Goal: Use online tool/utility: Utilize a website feature to perform a specific function

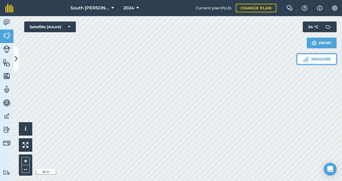
click at [322, 56] on button "Measure" at bounding box center [317, 59] width 40 height 11
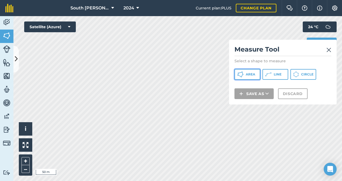
click at [248, 75] on span "Area" at bounding box center [250, 74] width 9 height 4
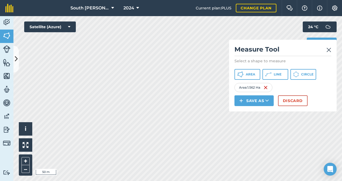
drag, startPoint x: 328, startPoint y: 50, endPoint x: 309, endPoint y: 44, distance: 20.2
click at [328, 50] on img at bounding box center [328, 50] width 5 height 6
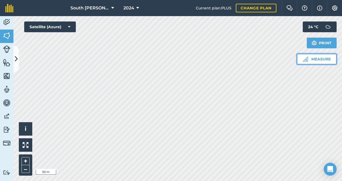
click at [316, 59] on button "Measure" at bounding box center [317, 59] width 40 height 11
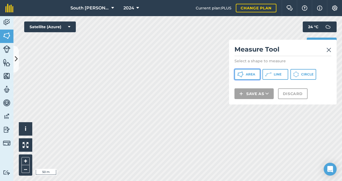
click at [245, 74] on button "Area" at bounding box center [247, 74] width 26 height 11
